Goal: Information Seeking & Learning: Check status

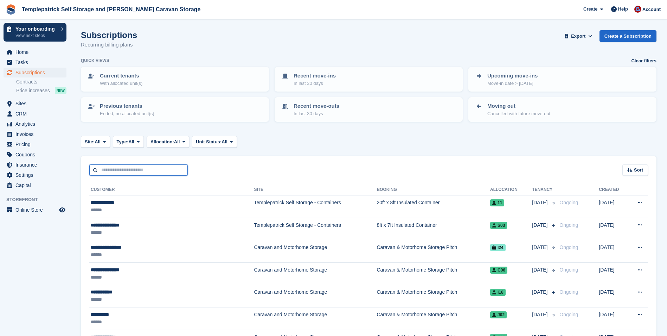
click at [126, 169] on input "text" at bounding box center [138, 170] width 99 height 12
type input "*********"
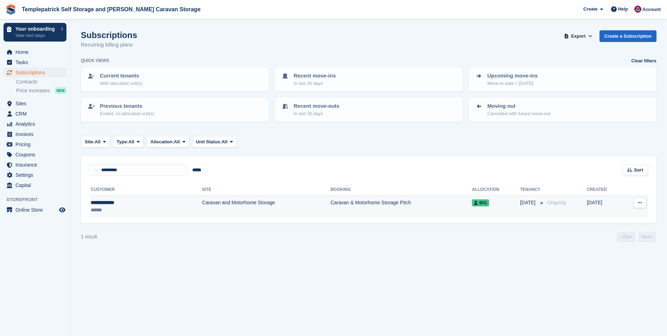
click at [202, 203] on td "Caravan and Motorhome Storage" at bounding box center [266, 206] width 128 height 22
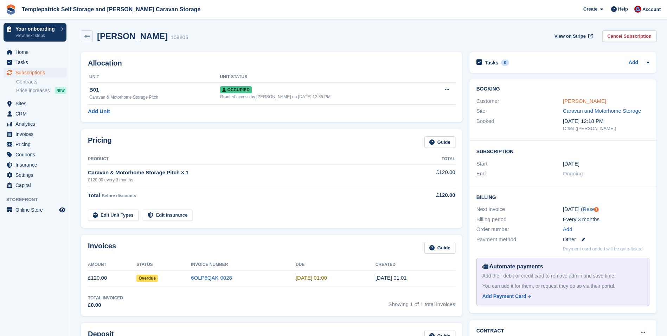
click at [576, 101] on link "[PERSON_NAME]" at bounding box center [584, 101] width 43 height 6
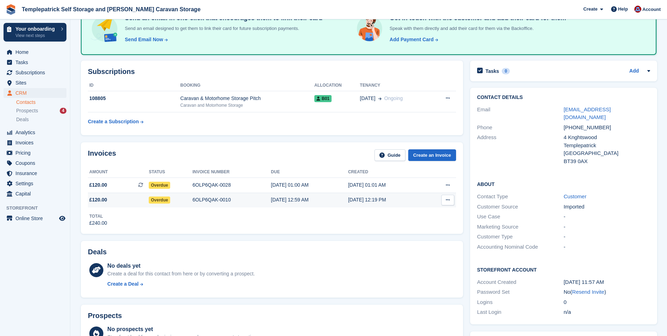
scroll to position [70, 0]
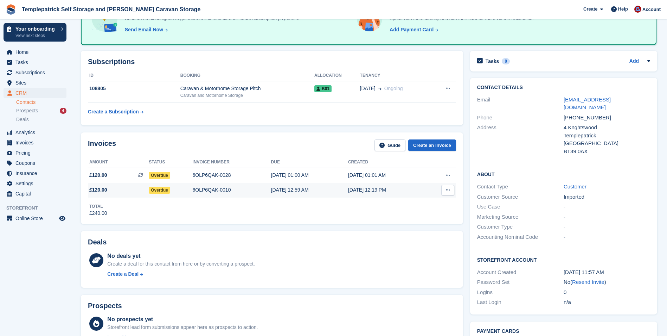
click at [446, 189] on icon at bounding box center [448, 190] width 4 height 5
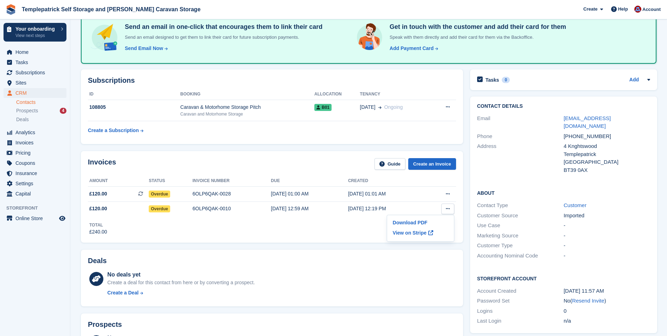
scroll to position [0, 0]
